Goal: Information Seeking & Learning: Understand process/instructions

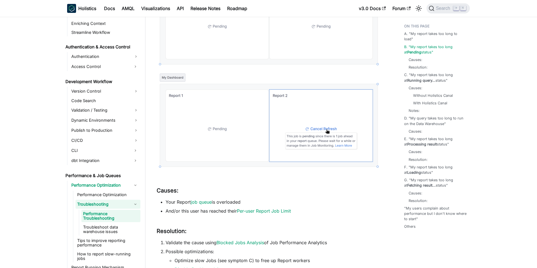
scroll to position [191, 0]
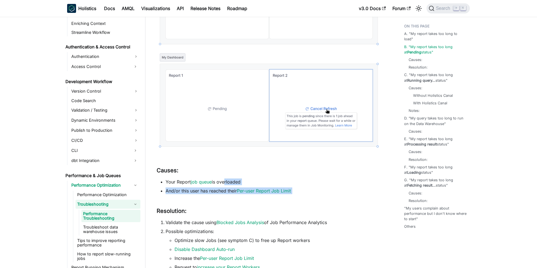
drag, startPoint x: 224, startPoint y: 178, endPoint x: 227, endPoint y: 196, distance: 18.1
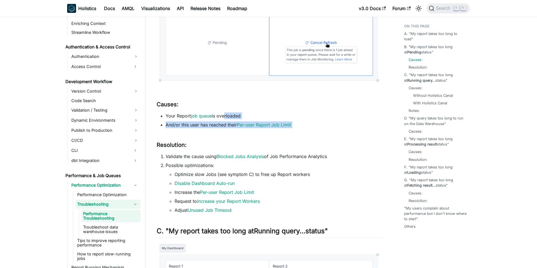
scroll to position [281, 0]
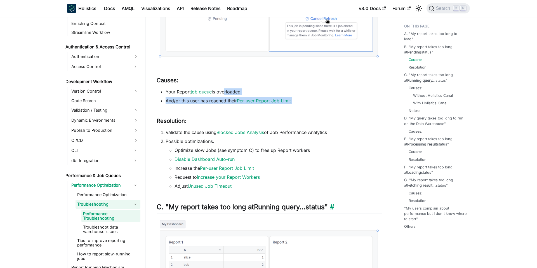
drag, startPoint x: 231, startPoint y: 196, endPoint x: 245, endPoint y: 213, distance: 21.7
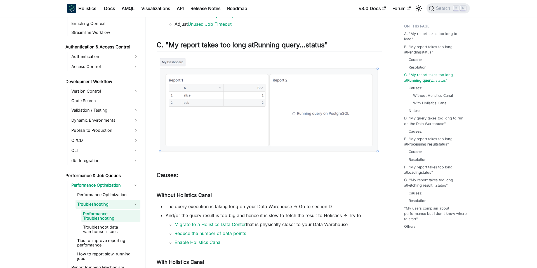
scroll to position [450, 0]
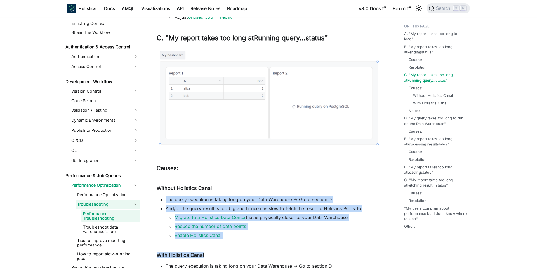
drag, startPoint x: 187, startPoint y: 195, endPoint x: 259, endPoint y: 261, distance: 98.2
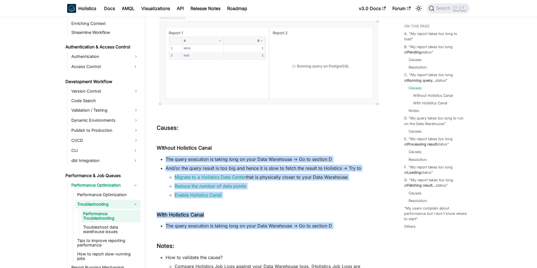
drag, startPoint x: 329, startPoint y: 229, endPoint x: 268, endPoint y: 153, distance: 98.1
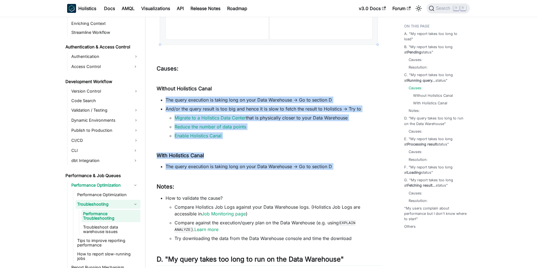
scroll to position [550, 0]
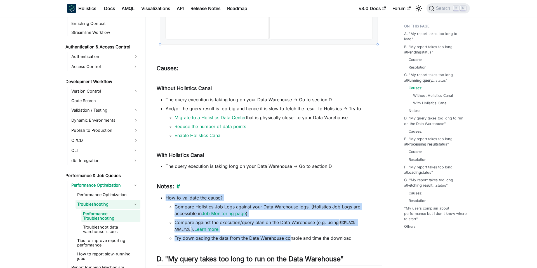
drag, startPoint x: 290, startPoint y: 238, endPoint x: 250, endPoint y: 186, distance: 65.4
click at [250, 186] on h3 "Notes: ​" at bounding box center [269, 186] width 225 height 7
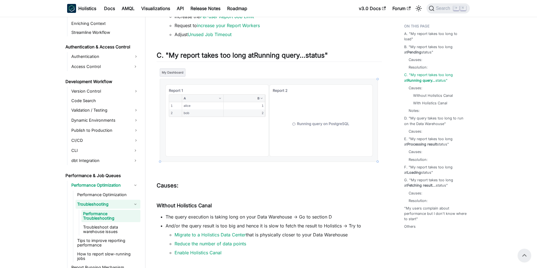
scroll to position [424, 0]
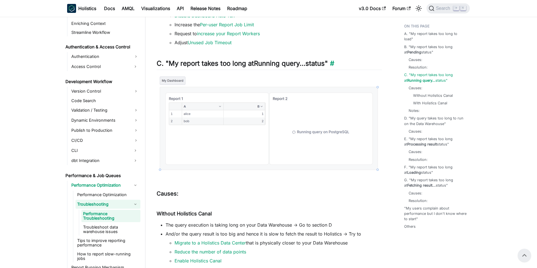
click at [250, 62] on h2 "C. "My report takes too long at Running query... status" ​" at bounding box center [269, 64] width 225 height 11
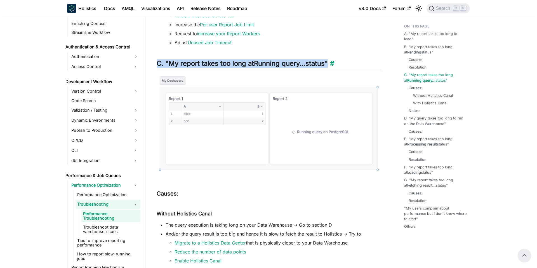
drag, startPoint x: 157, startPoint y: 64, endPoint x: 329, endPoint y: 65, distance: 172.5
click at [329, 65] on h2 "C. "My report takes too long at Running query... status" ​" at bounding box center [269, 64] width 225 height 11
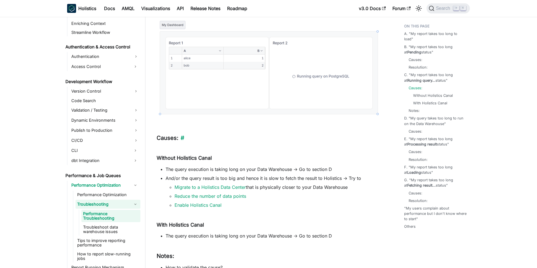
scroll to position [477, 0]
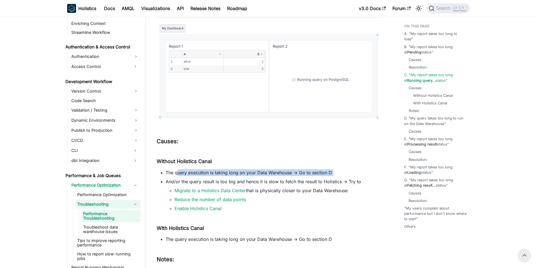
drag, startPoint x: 177, startPoint y: 171, endPoint x: 244, endPoint y: 185, distance: 68.6
click at [244, 185] on ul "The query execution is taking long on your Data Warehouse -> Go to section D An…" at bounding box center [269, 190] width 225 height 43
click at [244, 185] on li "And/or the query result is too big and hence it is slow to fetch the result to …" at bounding box center [274, 195] width 216 height 34
drag, startPoint x: 297, startPoint y: 173, endPoint x: 332, endPoint y: 172, distance: 35.0
click at [332, 172] on li "The query execution is taking long on your Data Warehouse -> Go to section D" at bounding box center [274, 172] width 216 height 7
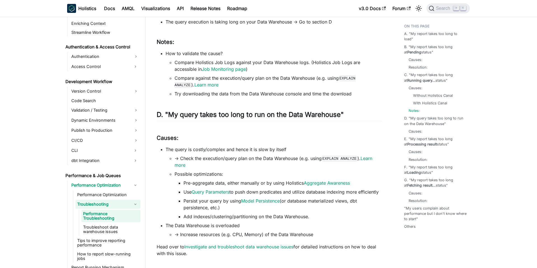
scroll to position [694, 0]
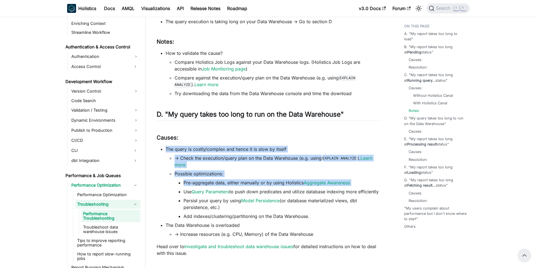
drag, startPoint x: 325, startPoint y: 186, endPoint x: 249, endPoint y: 142, distance: 87.5
click at [249, 142] on div "Performance Troubleshooting Central Doc Visit Performance Optimizations to see …" at bounding box center [269, 235] width 225 height 1792
click at [251, 144] on div "Performance Troubleshooting Central Doc Visit Performance Optimizations to see …" at bounding box center [269, 235] width 225 height 1792
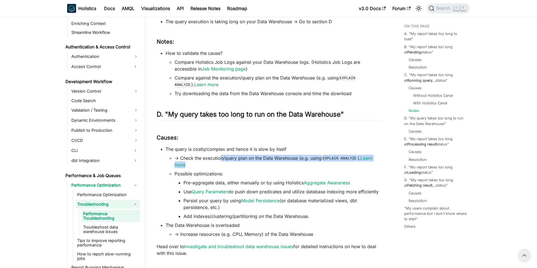
drag, startPoint x: 222, startPoint y: 155, endPoint x: 252, endPoint y: 163, distance: 31.2
click at [252, 163] on li "-> Check the execution/query plan on the Data Warehouse (e.g. using EXPLAIN ANA…" at bounding box center [278, 161] width 207 height 13
drag, startPoint x: 252, startPoint y: 163, endPoint x: 196, endPoint y: 157, distance: 56.3
click at [196, 157] on li "-> Check the execution/query plan on the Data Warehouse (e.g. using EXPLAIN ANA…" at bounding box center [278, 161] width 207 height 13
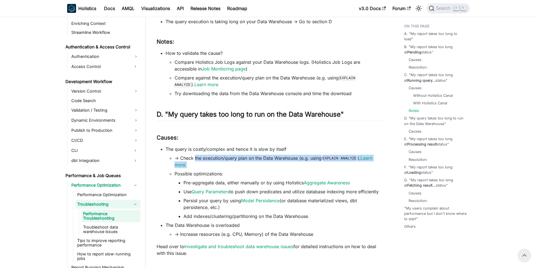
click at [196, 157] on li "-> Check the execution/query plan on the Data Warehouse (e.g. using EXPLAIN ANA…" at bounding box center [278, 161] width 207 height 13
drag, startPoint x: 181, startPoint y: 157, endPoint x: 302, endPoint y: 166, distance: 121.1
click at [302, 166] on li "-> Check the execution/query plan on the Data Warehouse (e.g. using EXPLAIN ANA…" at bounding box center [278, 161] width 207 height 13
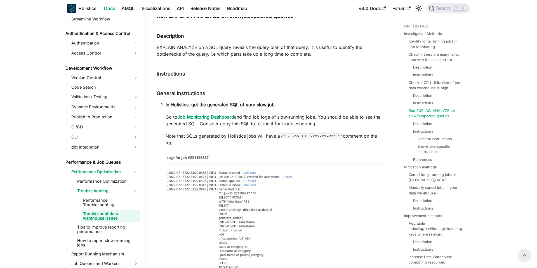
scroll to position [761, 0]
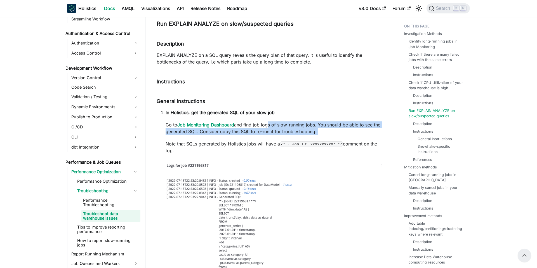
drag, startPoint x: 266, startPoint y: 124, endPoint x: 275, endPoint y: 135, distance: 14.6
click at [275, 135] on li "In Holistics, get the generated SQL of your slow job Go to Job Monitoring Dashb…" at bounding box center [274, 221] width 216 height 224
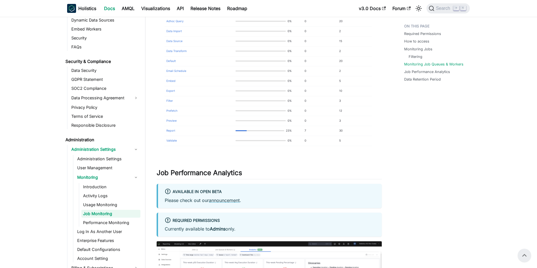
scroll to position [893, 0]
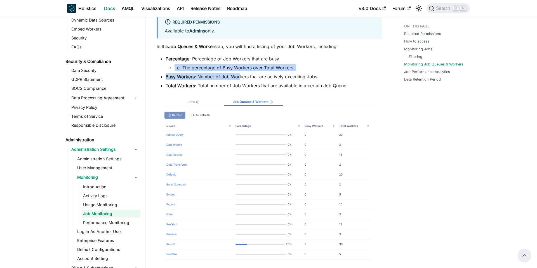
drag, startPoint x: 240, startPoint y: 77, endPoint x: 233, endPoint y: 63, distance: 16.2
click at [233, 62] on ul "Percentage : Percentage of Job Workers that are busy I.e. The percentage of Bus…" at bounding box center [269, 72] width 225 height 34
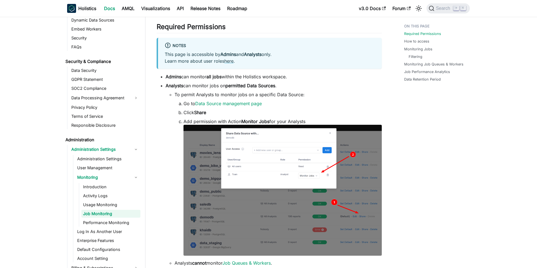
scroll to position [79, 0]
click at [232, 104] on link "Data Source management page" at bounding box center [228, 103] width 67 height 6
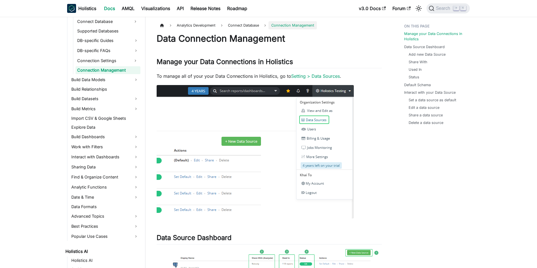
scroll to position [106, 0]
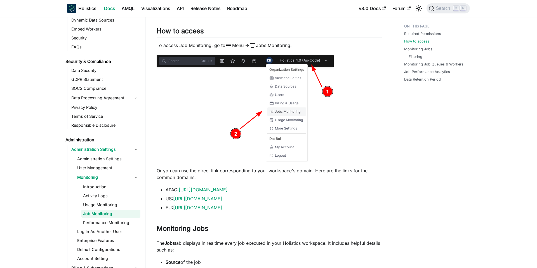
scroll to position [355, 0]
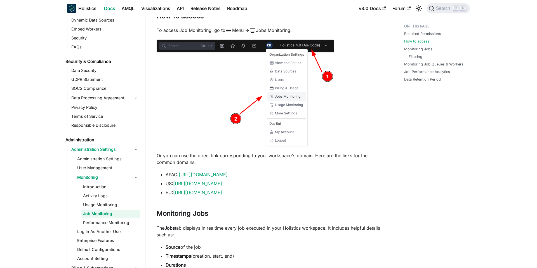
drag, startPoint x: 248, startPoint y: 160, endPoint x: 263, endPoint y: 160, distance: 14.3
click at [263, 160] on p "Or you can use the direct link corresponding to your workspace's domain. Here a…" at bounding box center [269, 158] width 225 height 13
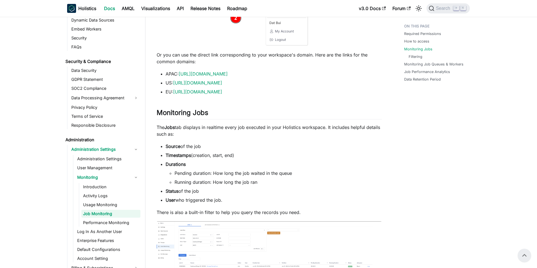
scroll to position [456, 0]
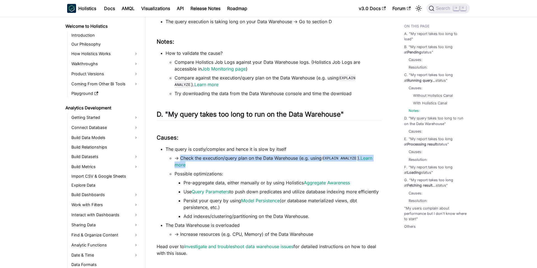
scroll to position [339, 0]
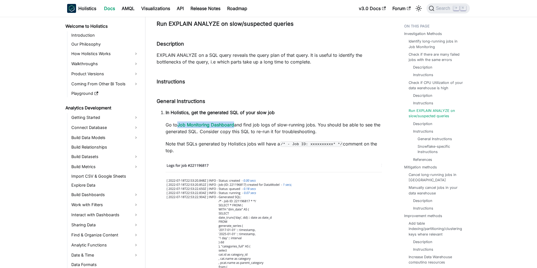
scroll to position [353, 0]
